Goal: Task Accomplishment & Management: Use online tool/utility

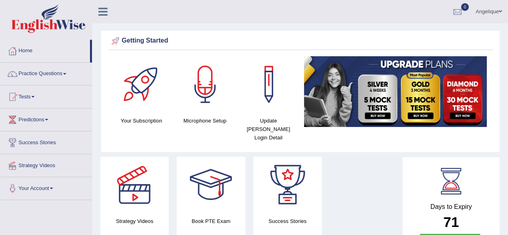
click at [311, 18] on ul "Angelique Toggle navigation Username: Sangane Access Type: Online Subscription:…" at bounding box center [362, 11] width 291 height 23
click at [66, 74] on span at bounding box center [64, 74] width 3 height 2
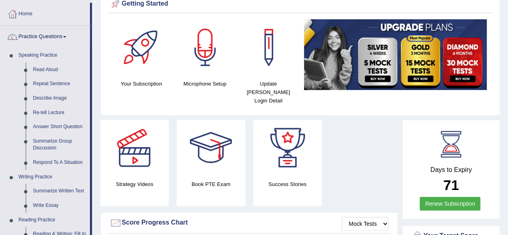
scroll to position [36, 0]
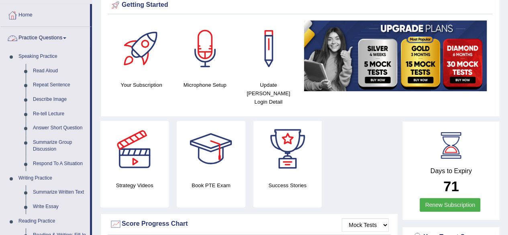
click at [66, 37] on span at bounding box center [64, 38] width 3 height 2
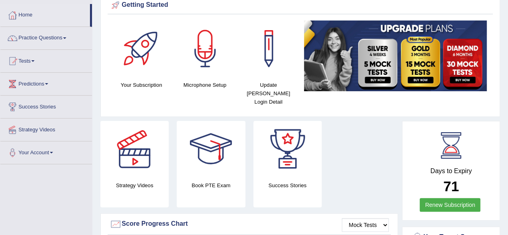
click at [35, 60] on span at bounding box center [32, 61] width 3 height 2
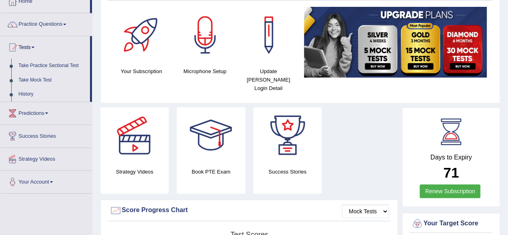
scroll to position [47, 0]
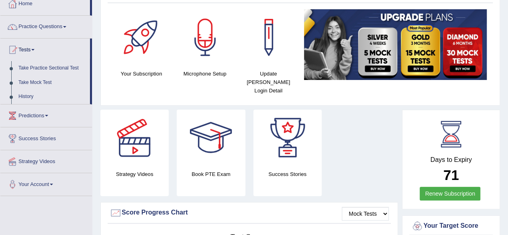
click at [138, 170] on h4 "Strategy Videos" at bounding box center [134, 174] width 68 height 8
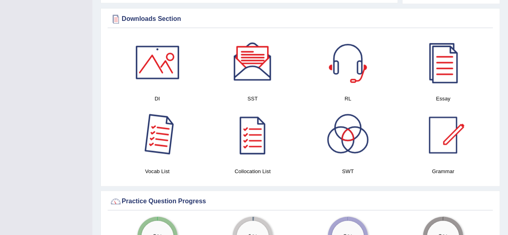
scroll to position [405, 0]
click at [445, 167] on h4 "Grammar" at bounding box center [443, 171] width 87 height 8
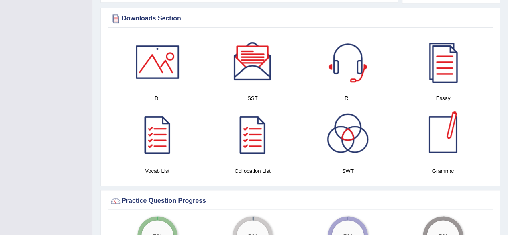
click at [442, 131] on div at bounding box center [443, 134] width 56 height 56
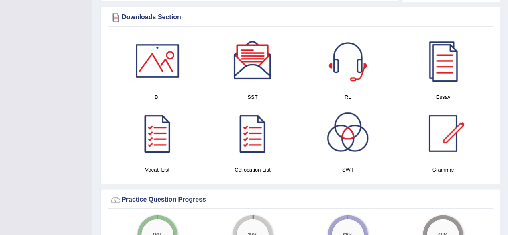
scroll to position [405, 0]
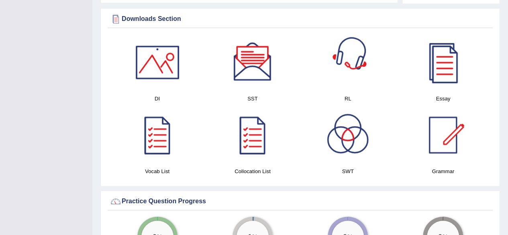
click at [351, 47] on div at bounding box center [348, 62] width 56 height 56
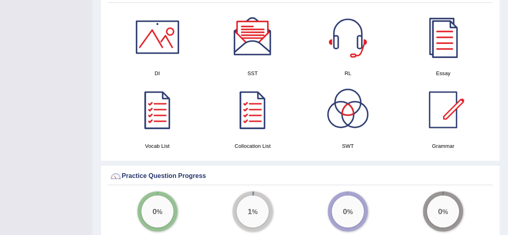
scroll to position [430, 0]
click at [275, 117] on div at bounding box center [253, 110] width 56 height 56
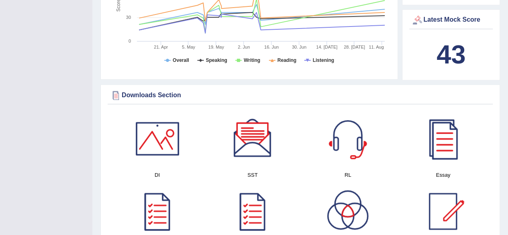
scroll to position [332, 0]
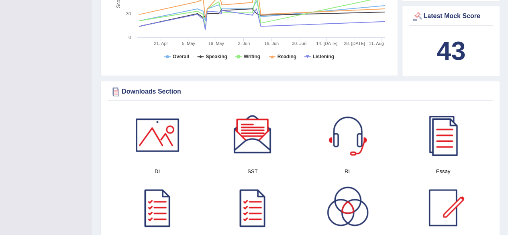
click at [149, 126] on div at bounding box center [157, 135] width 56 height 56
click at [252, 167] on h4 "SST" at bounding box center [252, 171] width 87 height 8
click at [249, 122] on div at bounding box center [253, 135] width 56 height 56
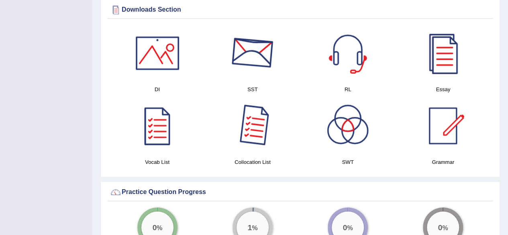
scroll to position [415, 0]
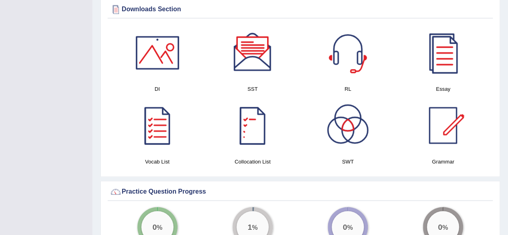
click at [251, 119] on div at bounding box center [253, 125] width 56 height 56
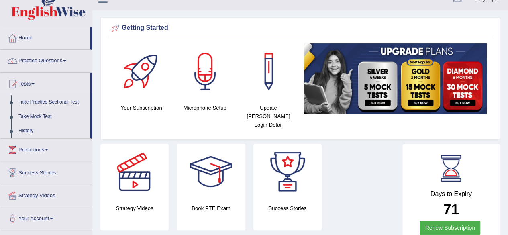
scroll to position [0, 0]
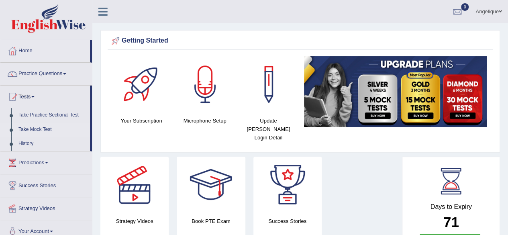
click at [41, 127] on link "Take Mock Test" at bounding box center [52, 130] width 75 height 14
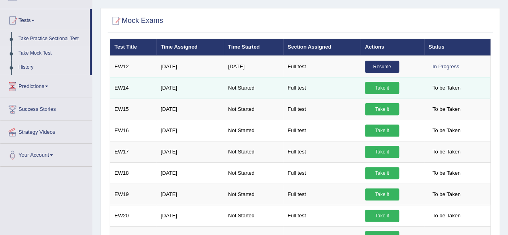
click at [381, 86] on link "Take it" at bounding box center [382, 88] width 34 height 12
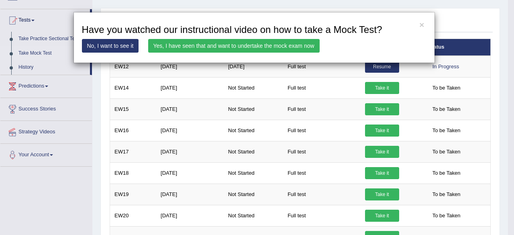
click at [264, 42] on link "Yes, I have seen that and want to undertake the mock exam now" at bounding box center [234, 46] width 172 height 14
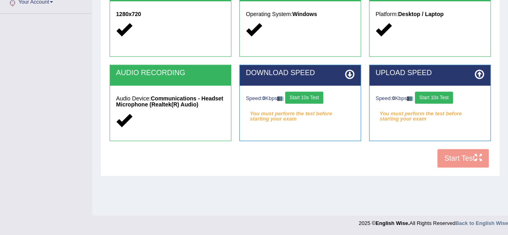
click at [311, 101] on button "Start 10s Test" at bounding box center [304, 98] width 38 height 12
click at [442, 98] on button "Start 10s Test" at bounding box center [434, 98] width 38 height 12
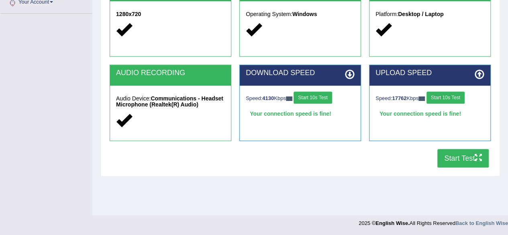
click at [463, 158] on button "Start Test" at bounding box center [463, 158] width 51 height 18
